Goal: Information Seeking & Learning: Understand process/instructions

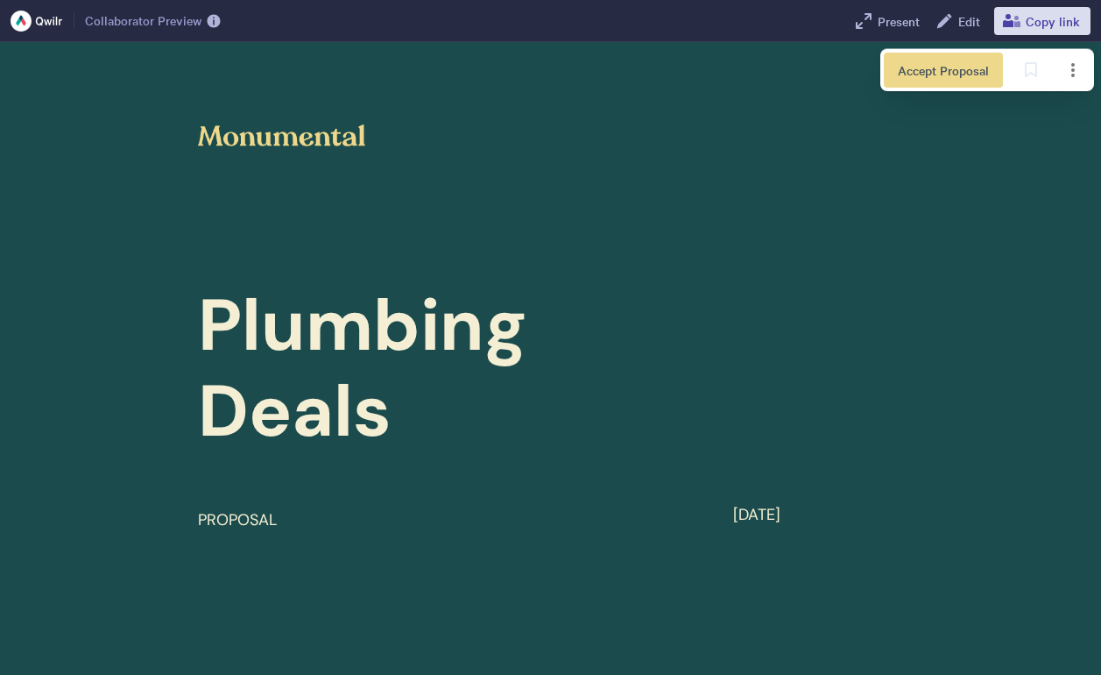
scroll to position [5047, 0]
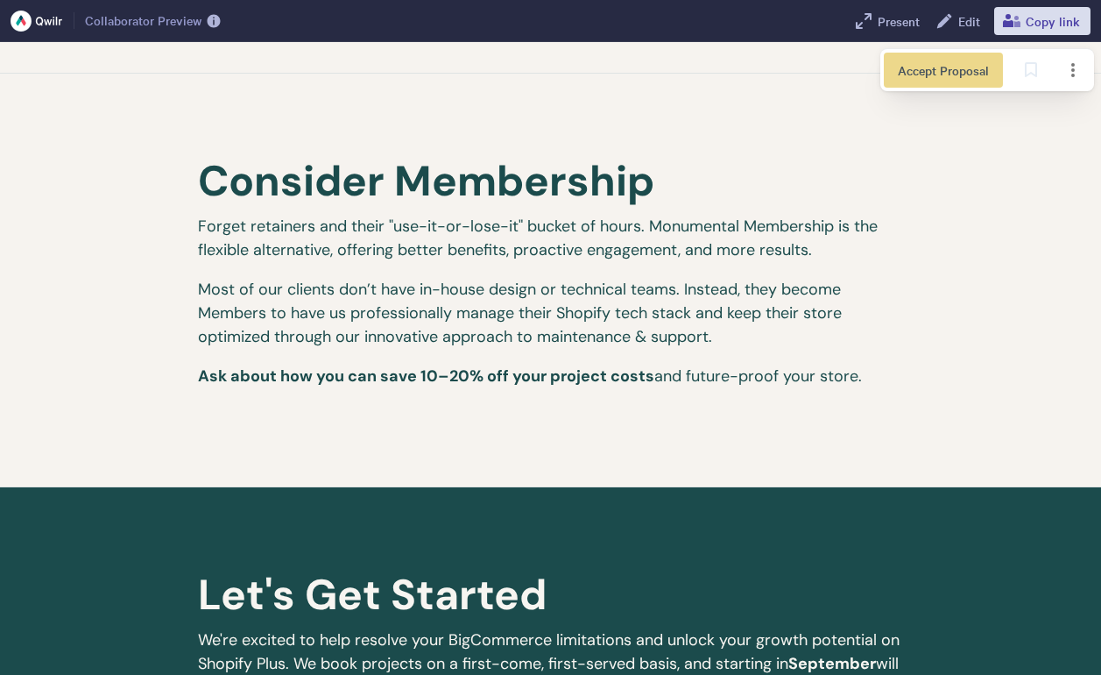
click at [833, 270] on div "Layer 1" at bounding box center [550, 337] width 1101 height 675
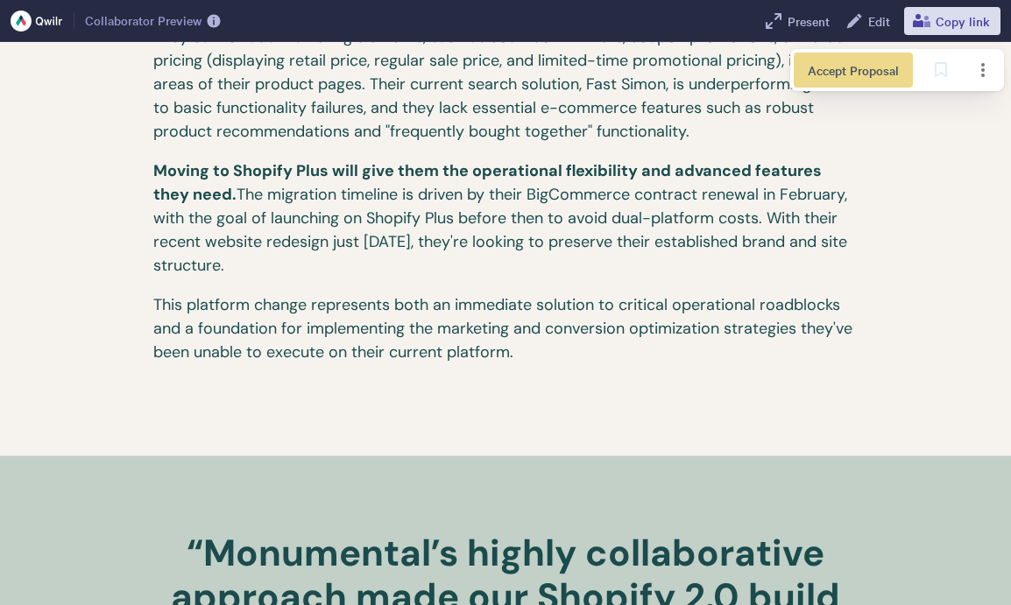
scroll to position [2001, 0]
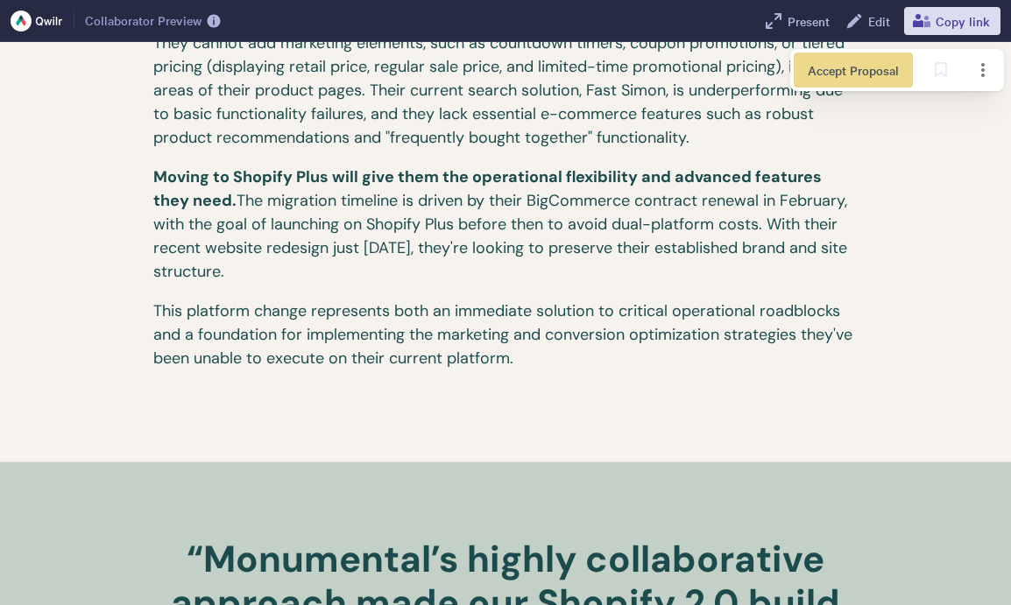
drag, startPoint x: 152, startPoint y: 172, endPoint x: 282, endPoint y: 265, distance: 160.2
click at [288, 285] on p "Moving to Shopify Plus will give them the operational flexibility and advanced …" at bounding box center [505, 233] width 705 height 134
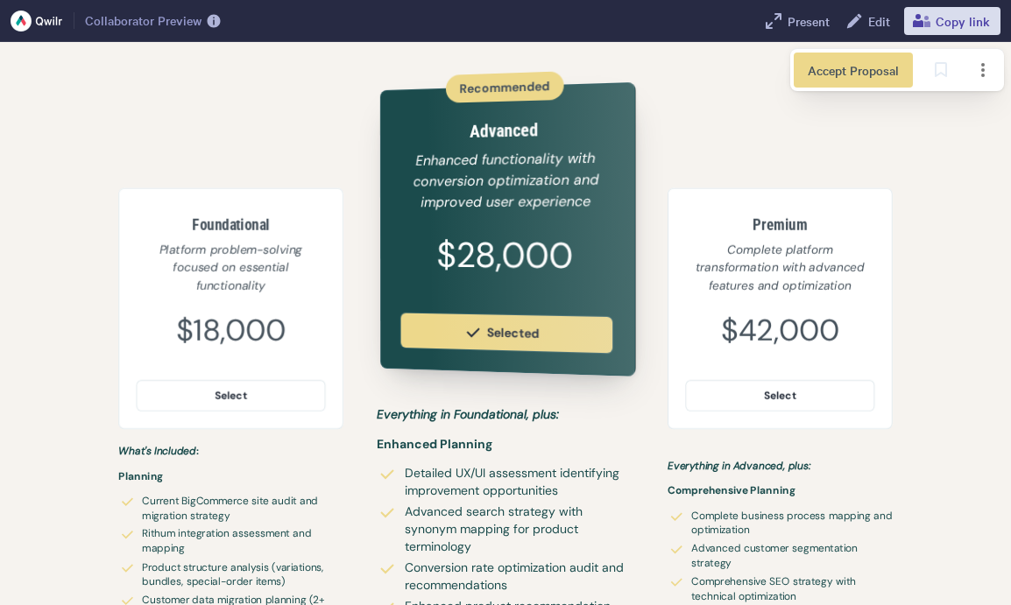
scroll to position [3585, 0]
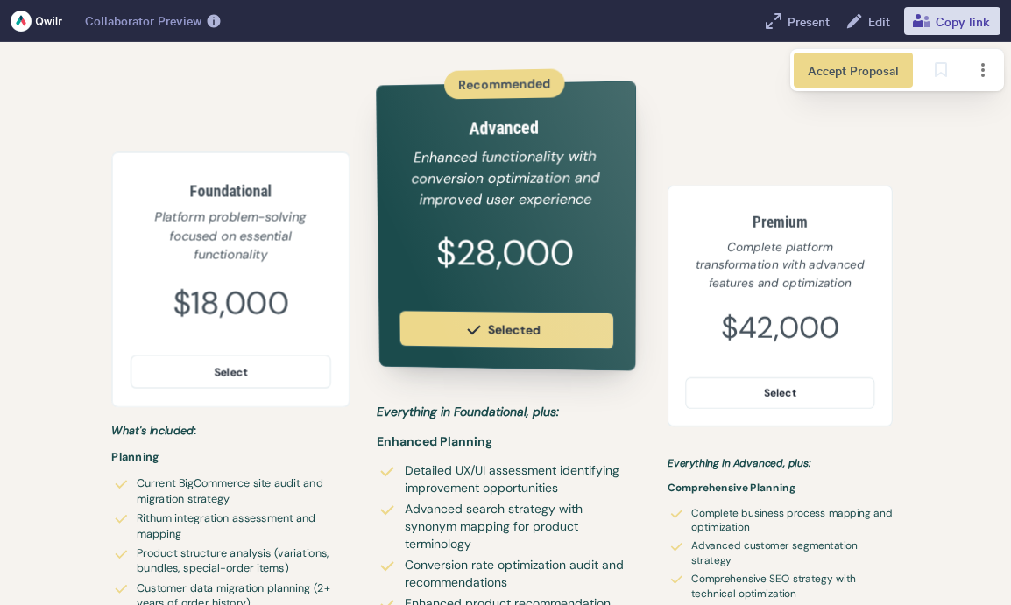
click at [243, 367] on div "Select" at bounding box center [231, 372] width 34 height 11
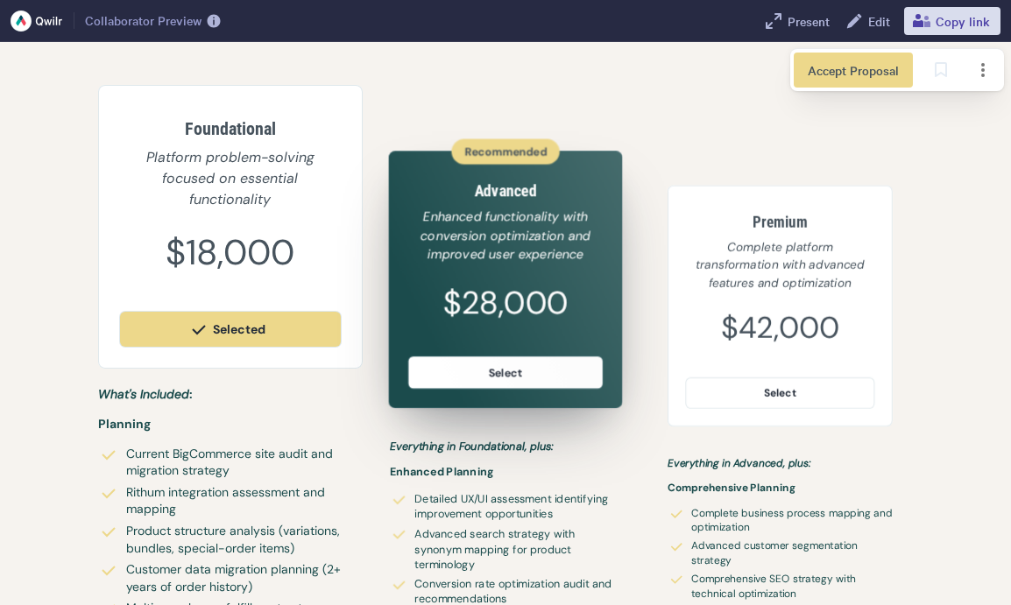
click at [534, 370] on div "Select" at bounding box center [505, 373] width 194 height 32
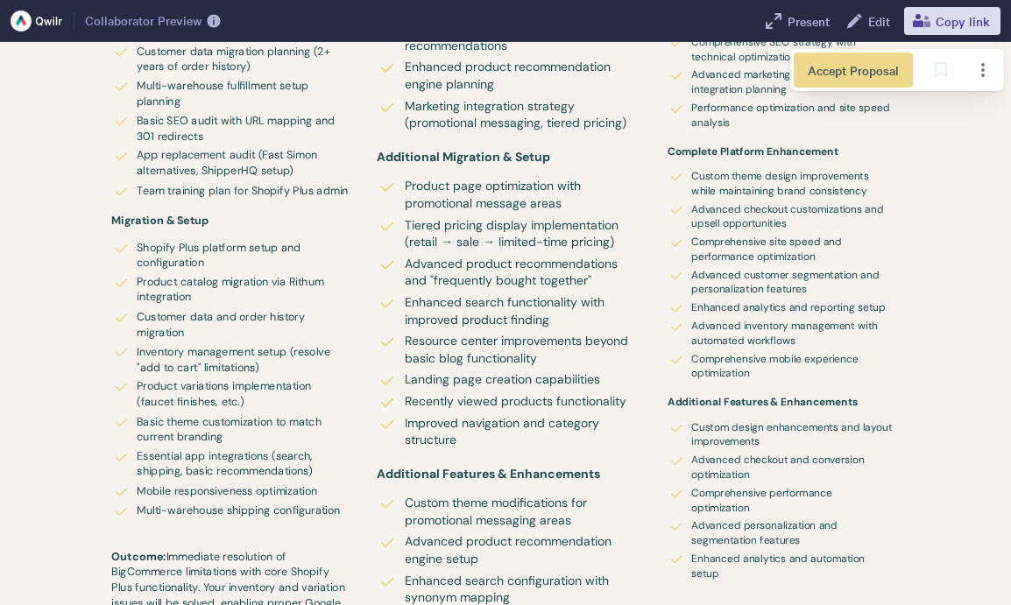
scroll to position [4120, 0]
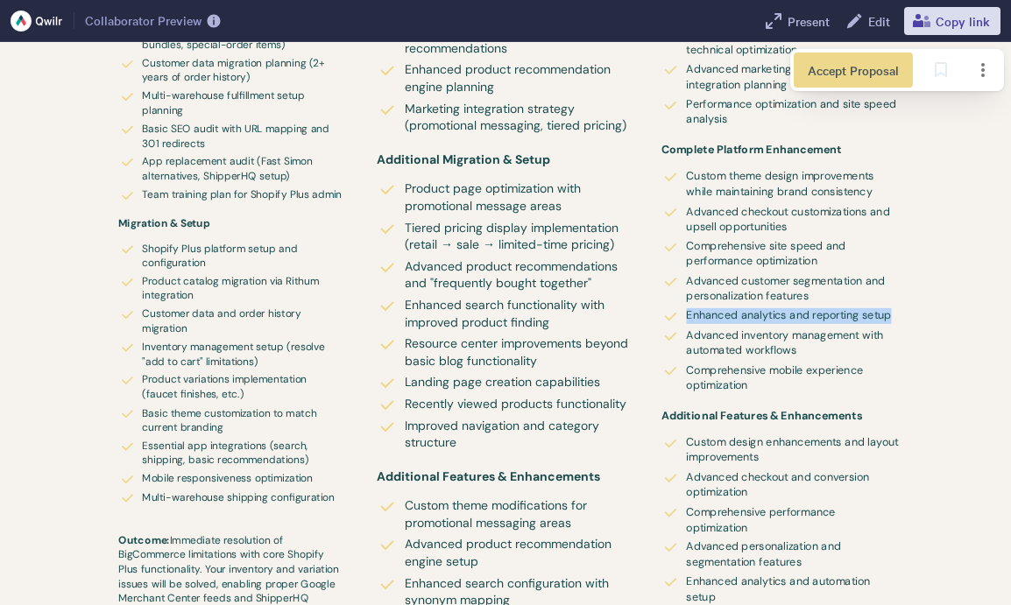
drag, startPoint x: 678, startPoint y: 318, endPoint x: 899, endPoint y: 318, distance: 220.8
click at [899, 318] on li "Enhanced analytics and reporting setup" at bounding box center [781, 317] width 238 height 19
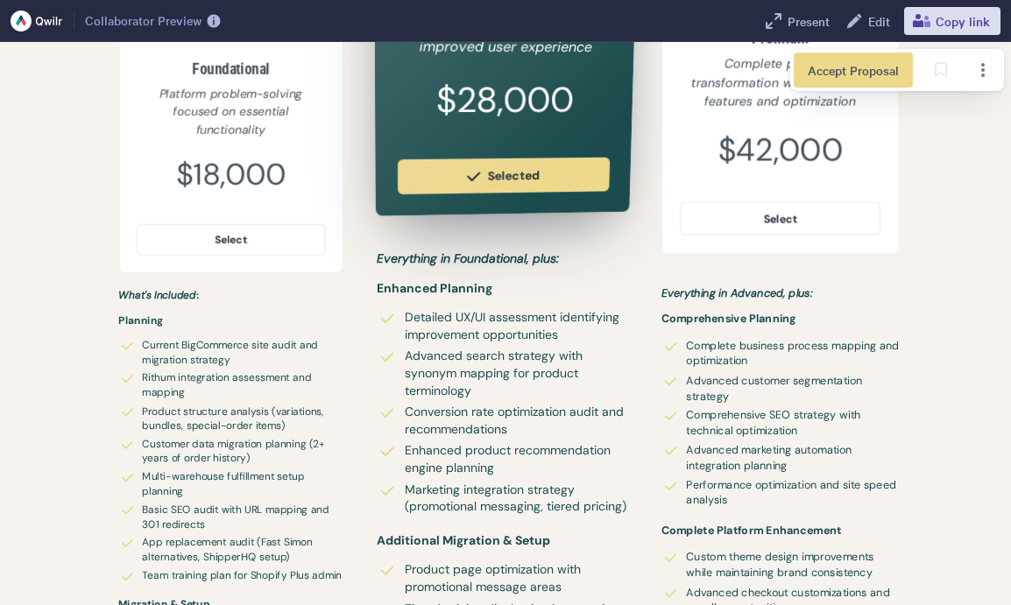
scroll to position [3768, 0]
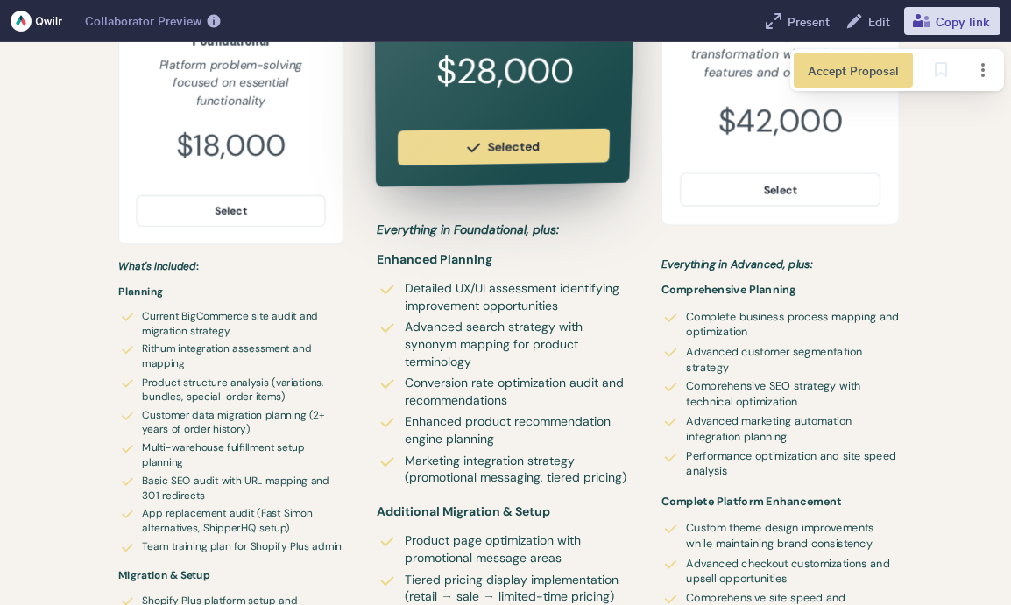
click at [775, 408] on span "Comprehensive SEO strategy with technical optimization" at bounding box center [792, 394] width 213 height 31
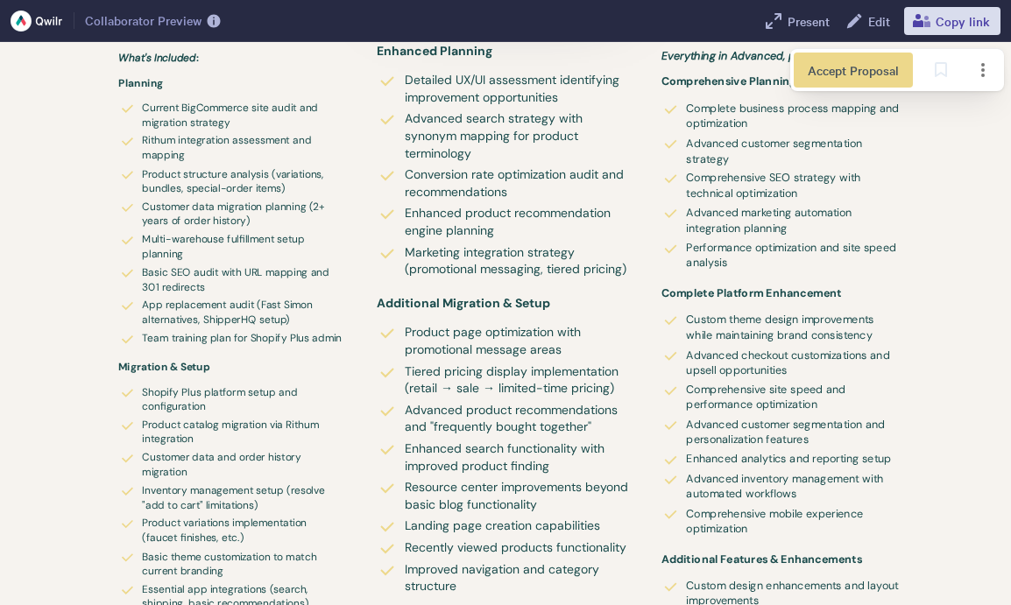
scroll to position [3987, 0]
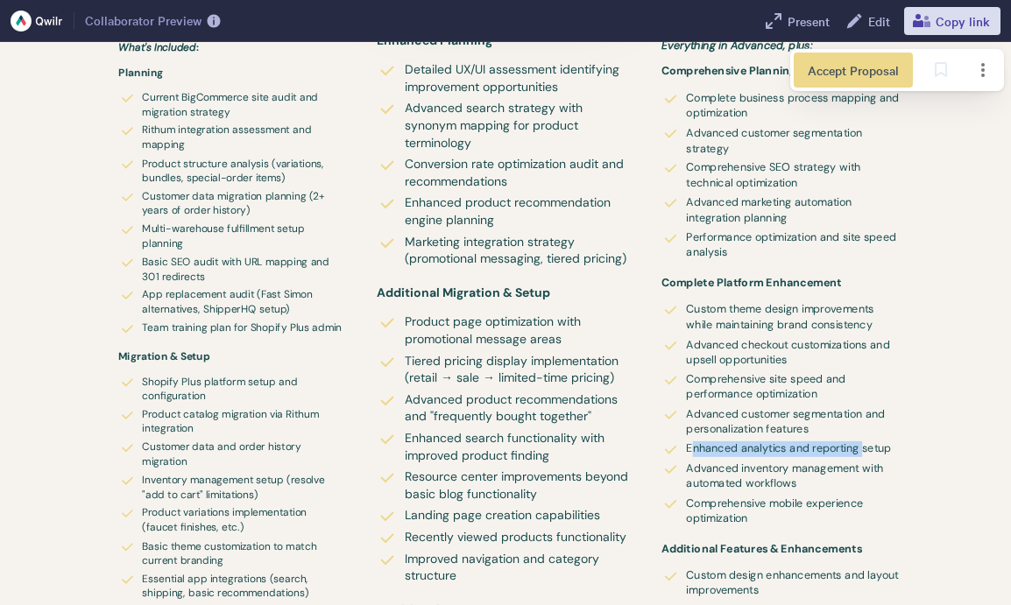
drag, startPoint x: 694, startPoint y: 453, endPoint x: 864, endPoint y: 457, distance: 170.0
click at [864, 457] on span "Enhanced analytics and reporting setup" at bounding box center [792, 450] width 213 height 16
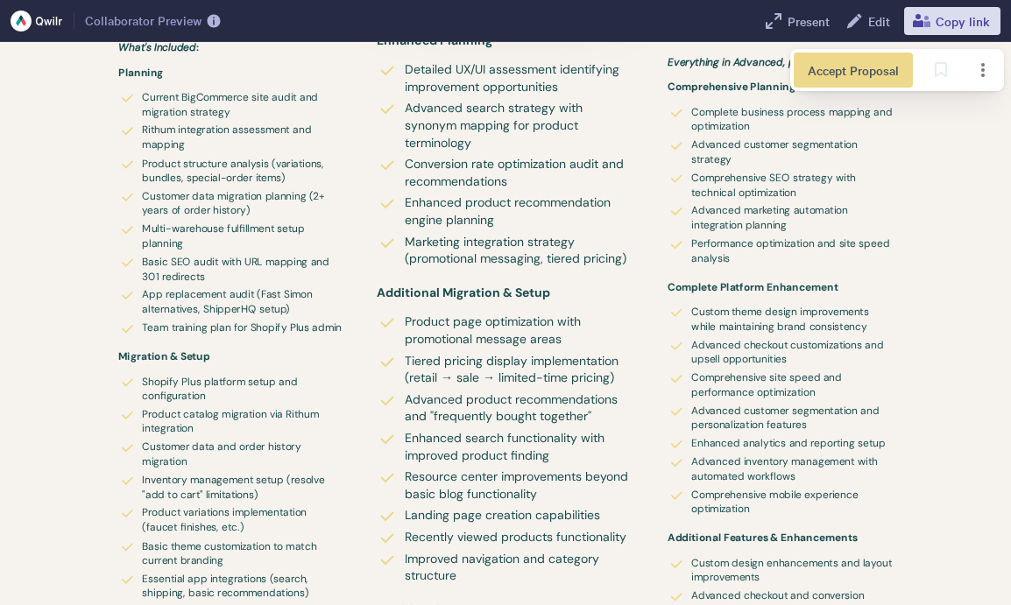
click at [560, 343] on span "Product page optimization with promotional message areas" at bounding box center [520, 331] width 230 height 34
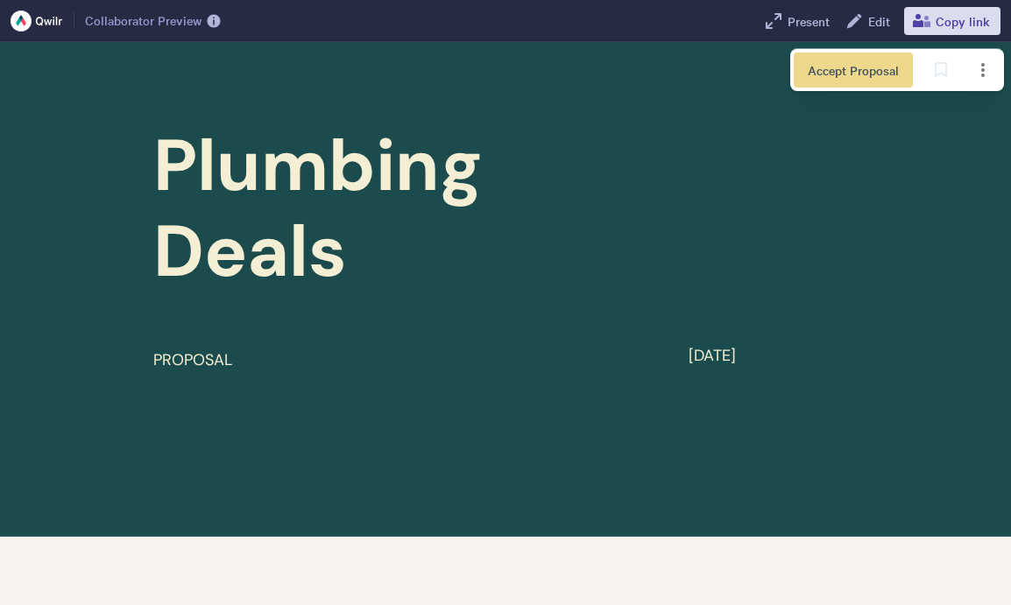
scroll to position [0, 0]
